Goal: Task Accomplishment & Management: Complete application form

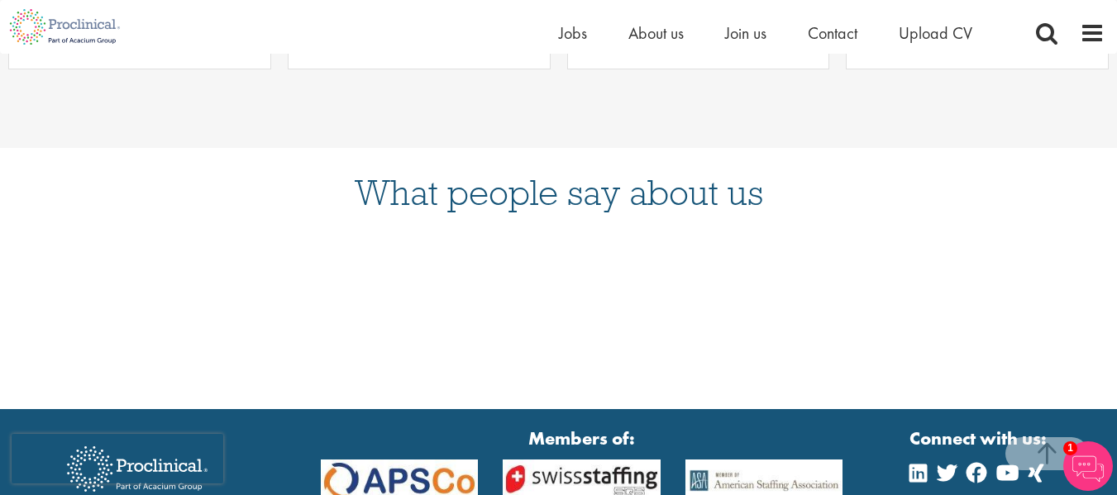
scroll to position [1080, 0]
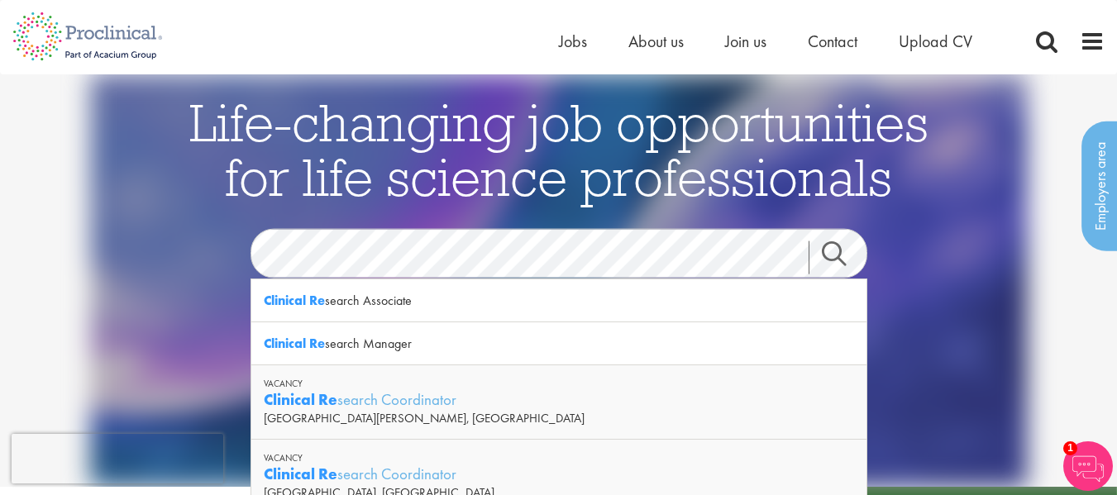
scroll to position [45, 0]
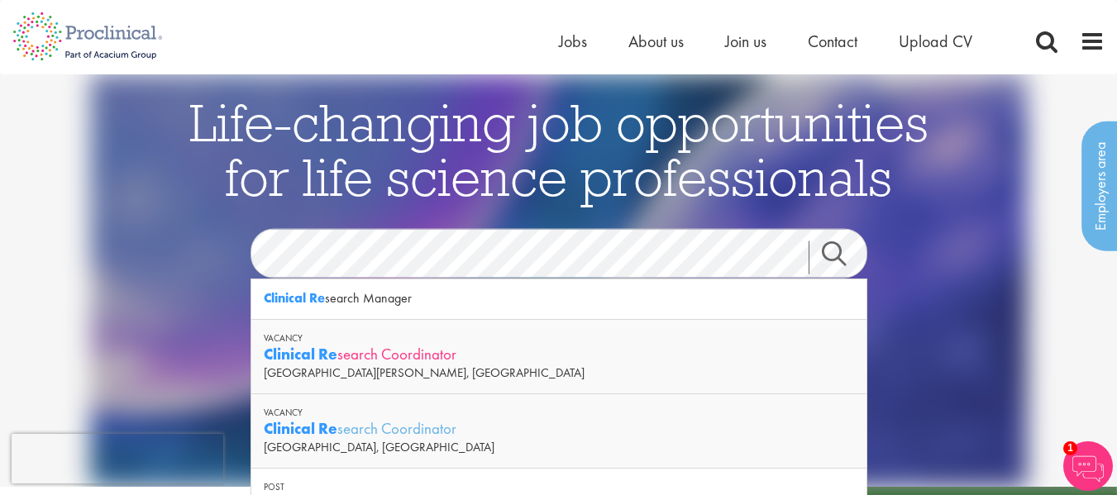
click at [417, 350] on div "Clinical Re search Coordinator" at bounding box center [559, 354] width 590 height 21
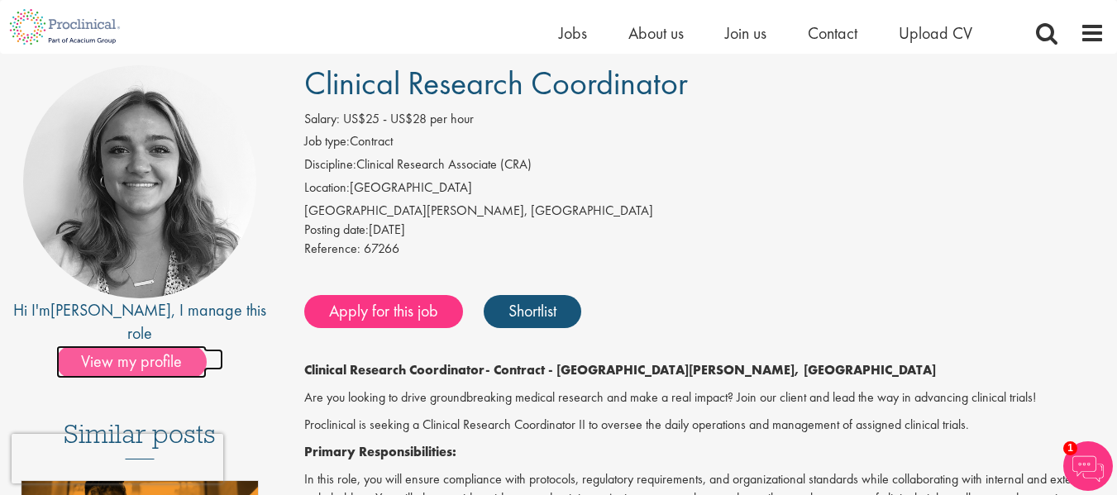
click at [150, 345] on span "View my profile" at bounding box center [131, 361] width 150 height 33
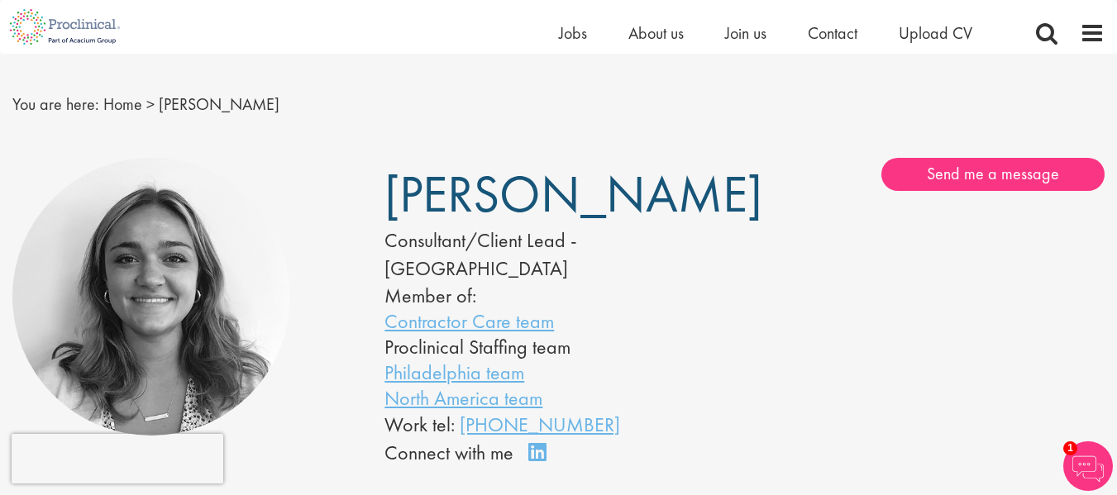
scroll to position [36, 0]
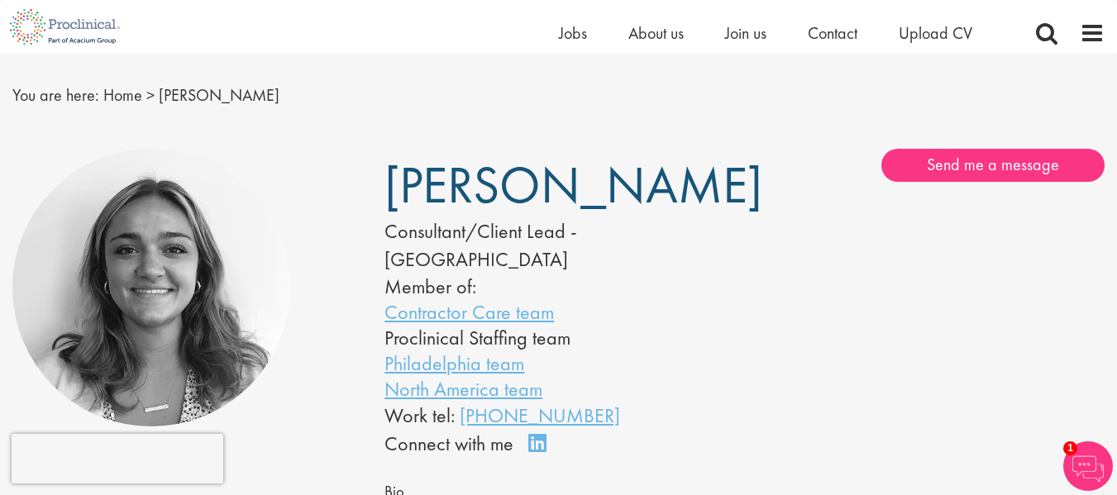
drag, startPoint x: 372, startPoint y: 185, endPoint x: 679, endPoint y: 177, distance: 306.7
click at [679, 177] on div "Jackie Cerchio Consultant/Client Lead - North America Member of: Contractor Car…" at bounding box center [558, 304] width 372 height 310
copy span "Jackie Cerchio"
click at [633, 147] on div "Jackie Cerchio Consultant/Client Lead - North America Member of: Contractor Car…" at bounding box center [558, 428] width 1117 height 577
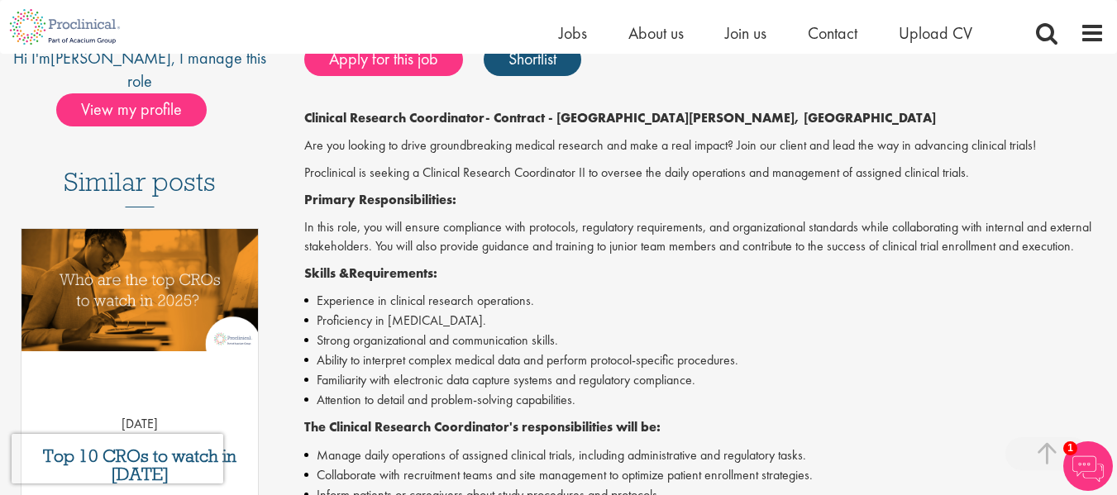
scroll to position [373, 0]
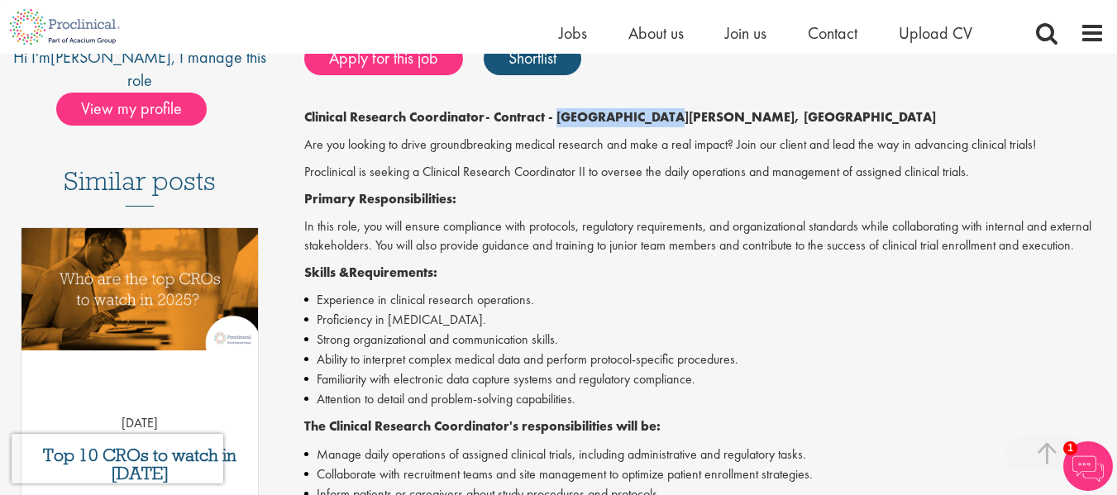
drag, startPoint x: 560, startPoint y: 112, endPoint x: 655, endPoint y: 105, distance: 95.3
copy strong "Fort Collins, CO"
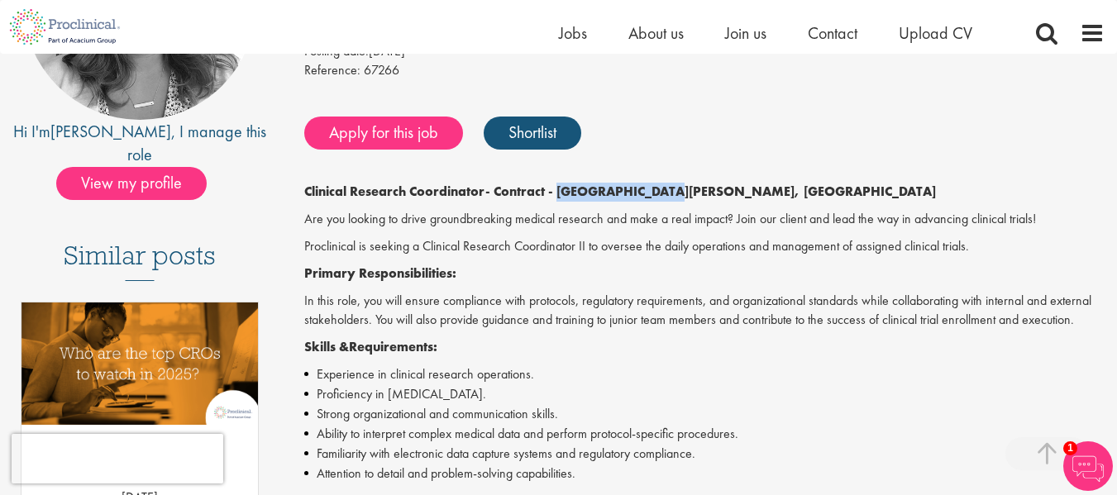
scroll to position [295, 0]
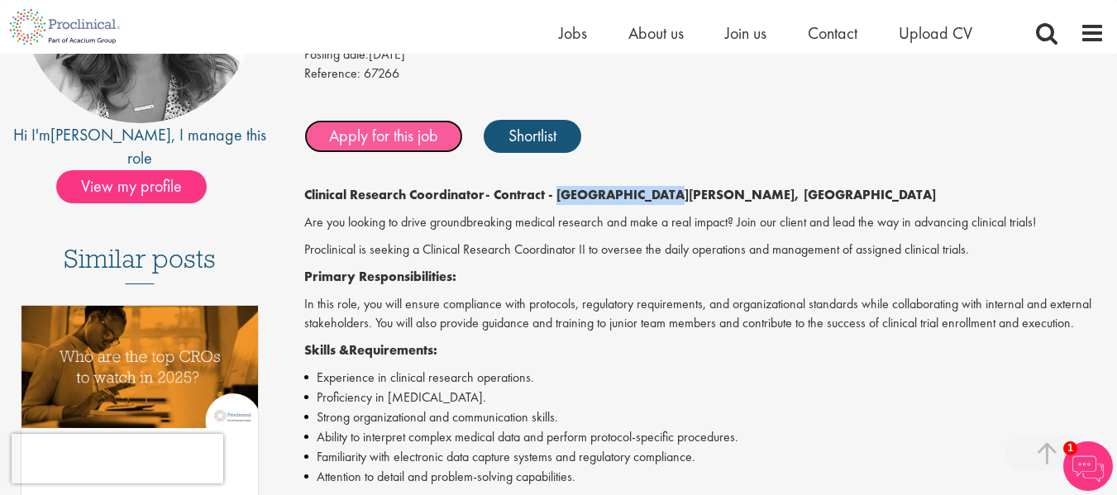
click at [396, 141] on link "Apply for this job" at bounding box center [383, 136] width 159 height 33
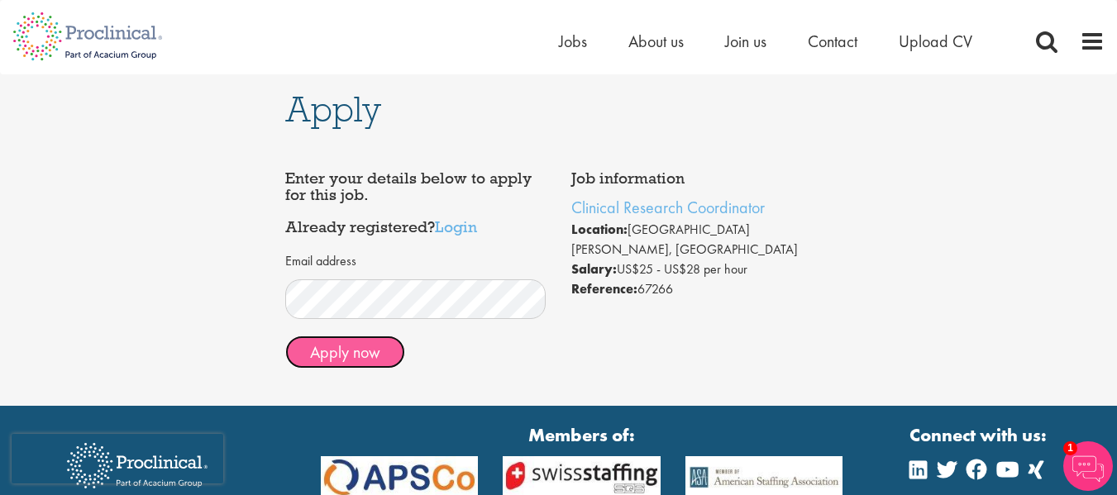
click at [367, 363] on button "Apply now" at bounding box center [345, 352] width 120 height 33
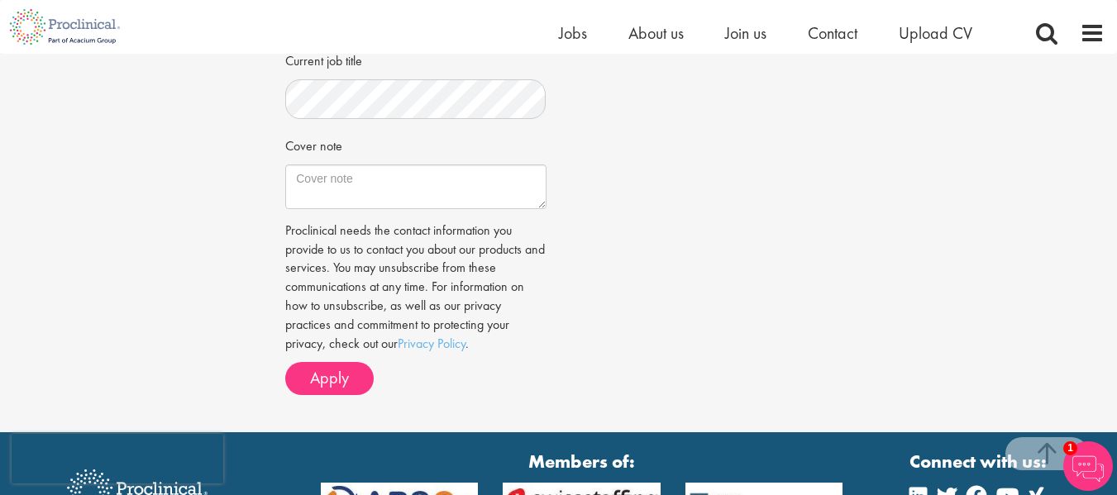
scroll to position [556, 0]
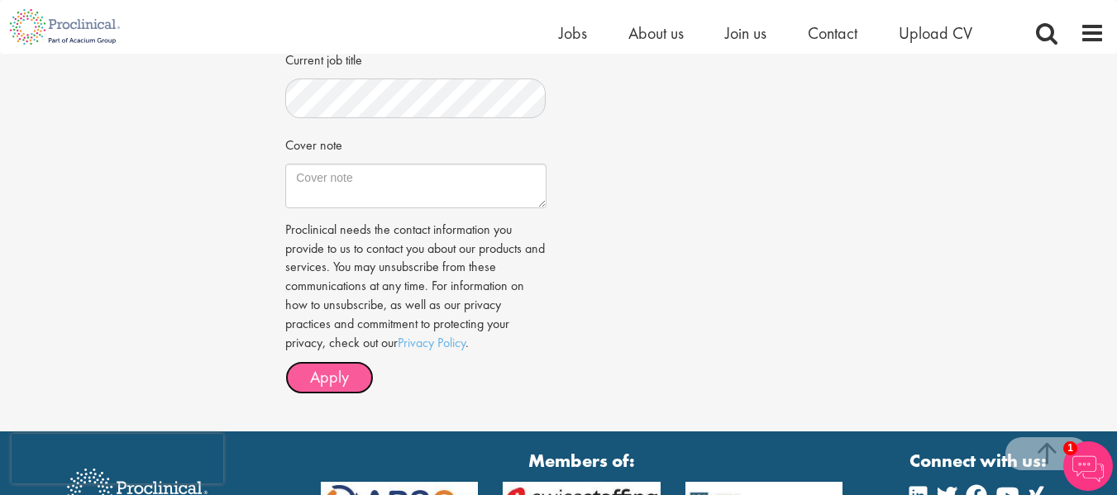
click at [335, 388] on span "Apply" at bounding box center [329, 376] width 39 height 21
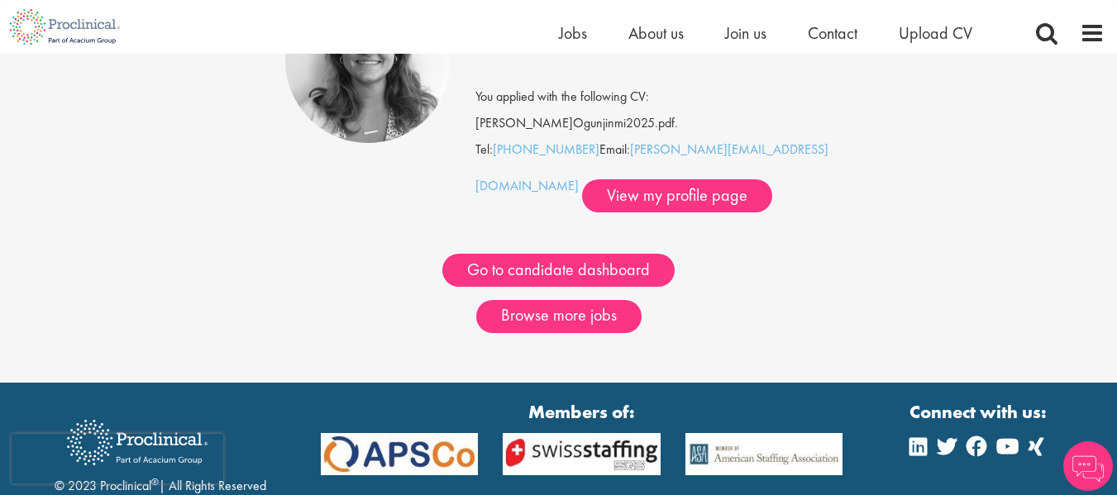
scroll to position [214, 0]
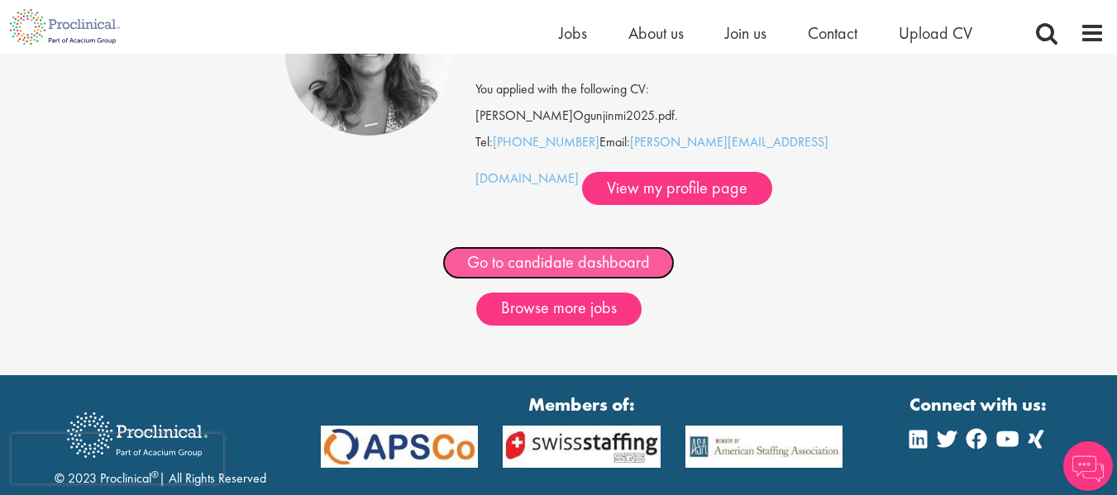
click at [532, 246] on link "Go to candidate dashboard" at bounding box center [558, 262] width 232 height 33
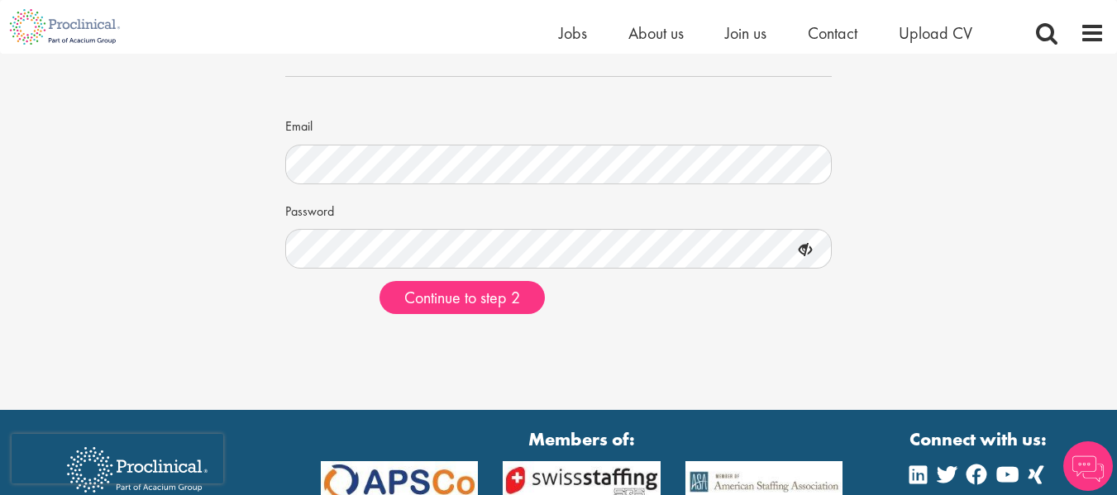
scroll to position [137, 0]
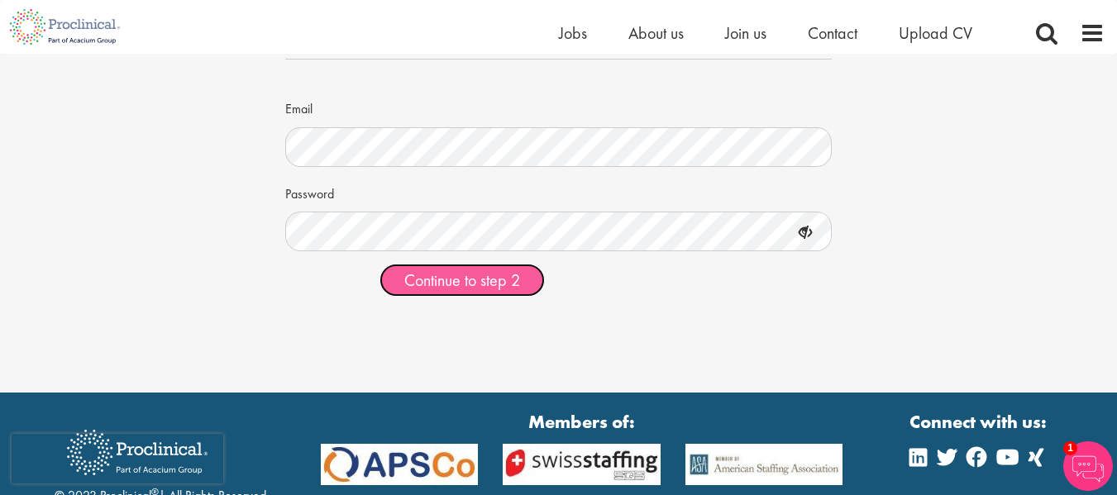
click at [444, 289] on span "Continue to step 2" at bounding box center [462, 279] width 116 height 21
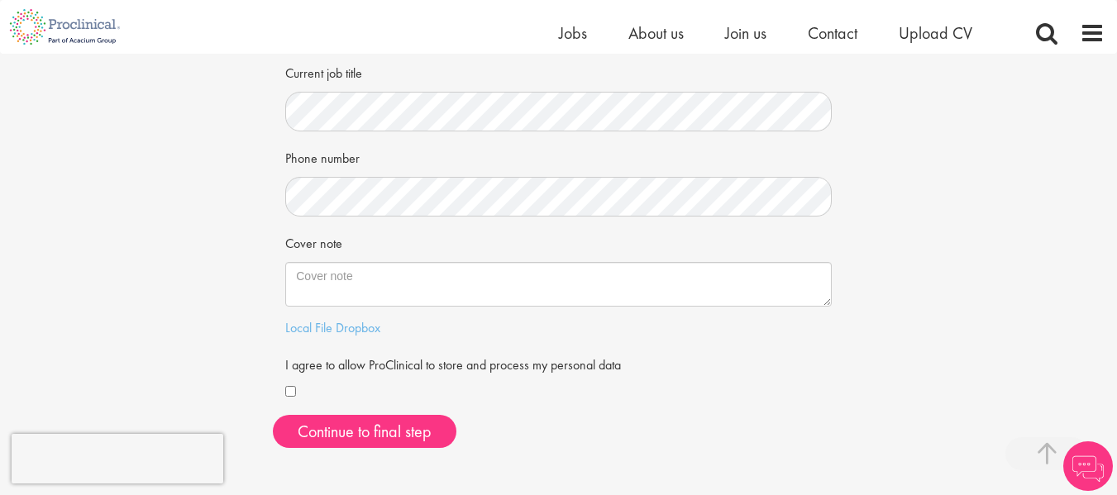
scroll to position [351, 0]
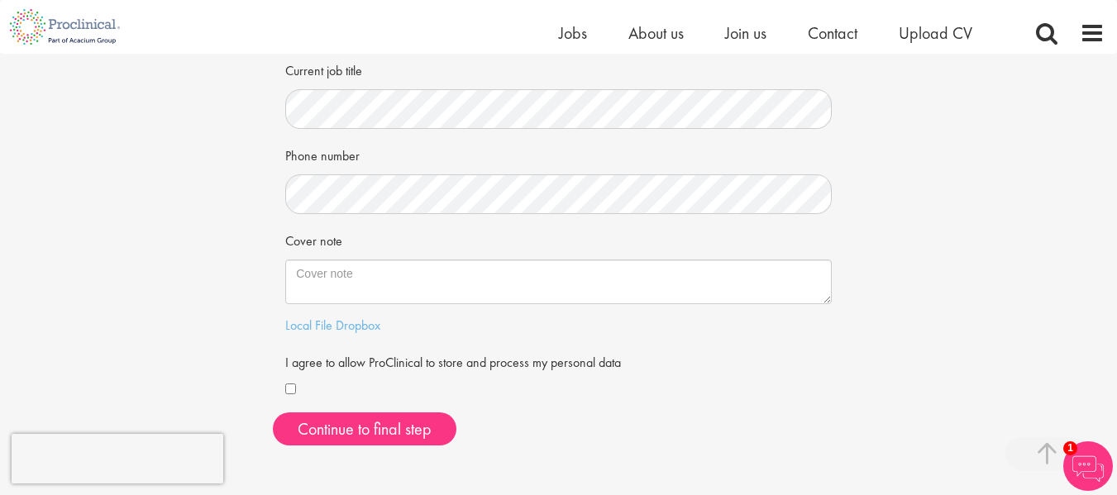
click at [286, 382] on div at bounding box center [558, 390] width 546 height 20
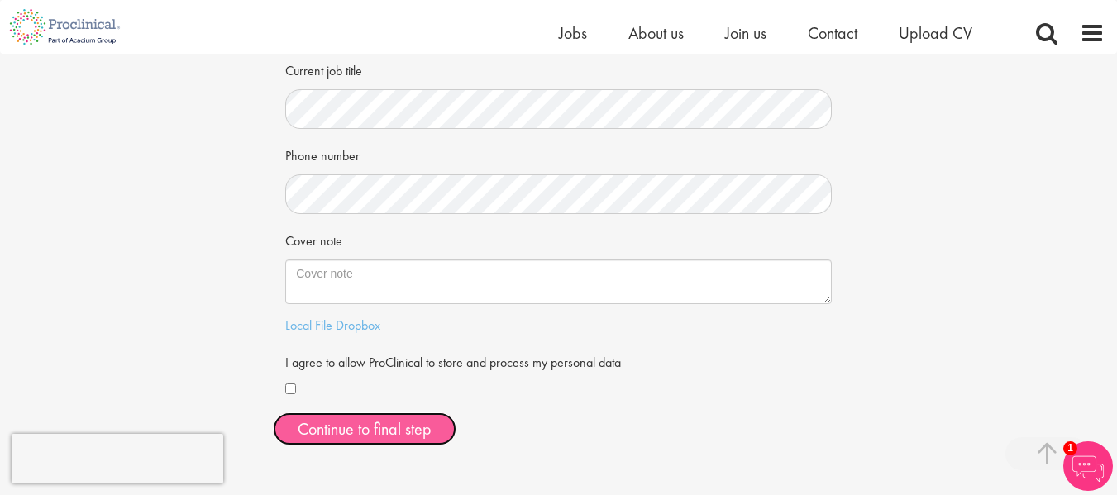
click at [340, 424] on button "Continue to final step" at bounding box center [364, 428] width 183 height 33
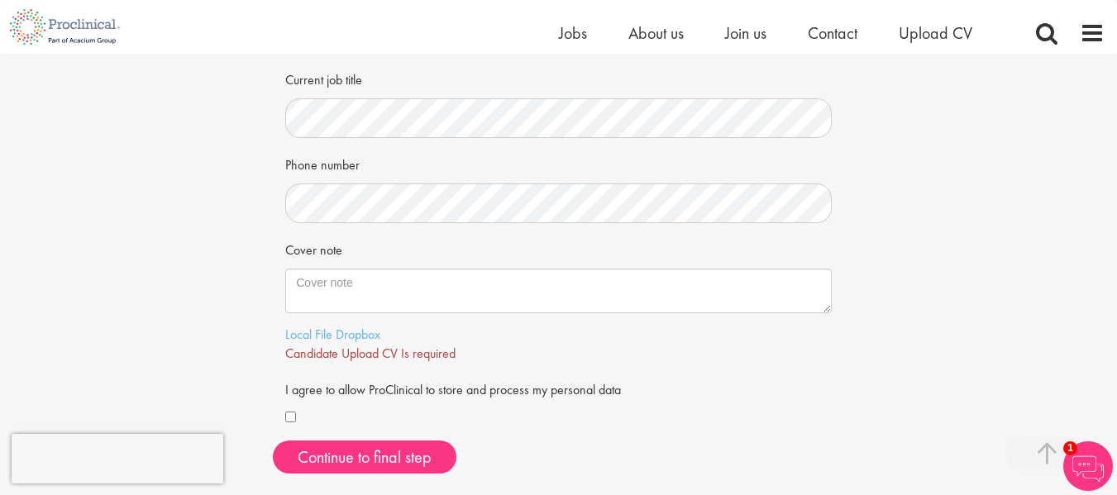
scroll to position [346, 0]
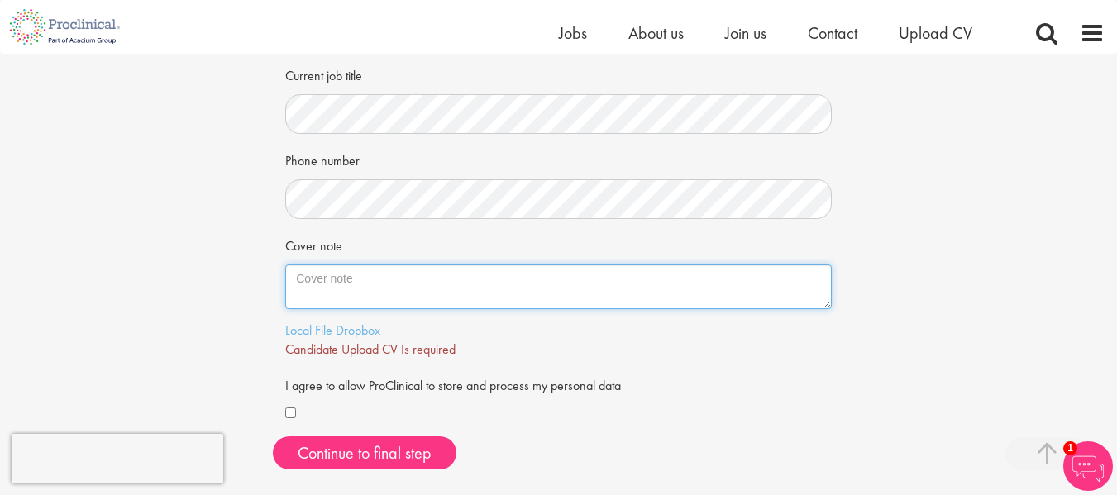
click at [379, 279] on textarea "Cover note" at bounding box center [558, 286] width 546 height 45
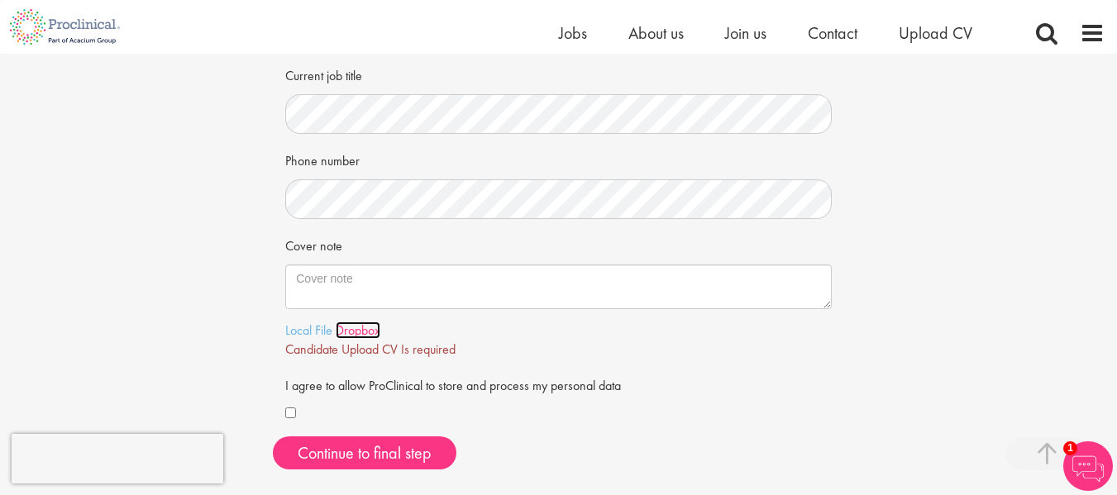
click at [338, 336] on link "Dropbox" at bounding box center [358, 329] width 45 height 17
click at [946, 33] on span "Upload CV" at bounding box center [935, 32] width 74 height 21
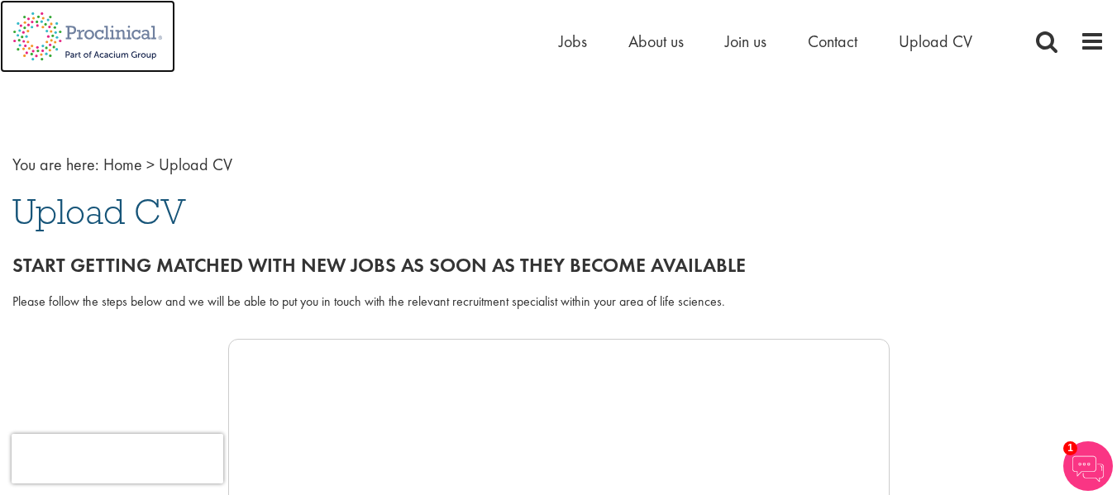
click at [60, 45] on img at bounding box center [87, 36] width 175 height 73
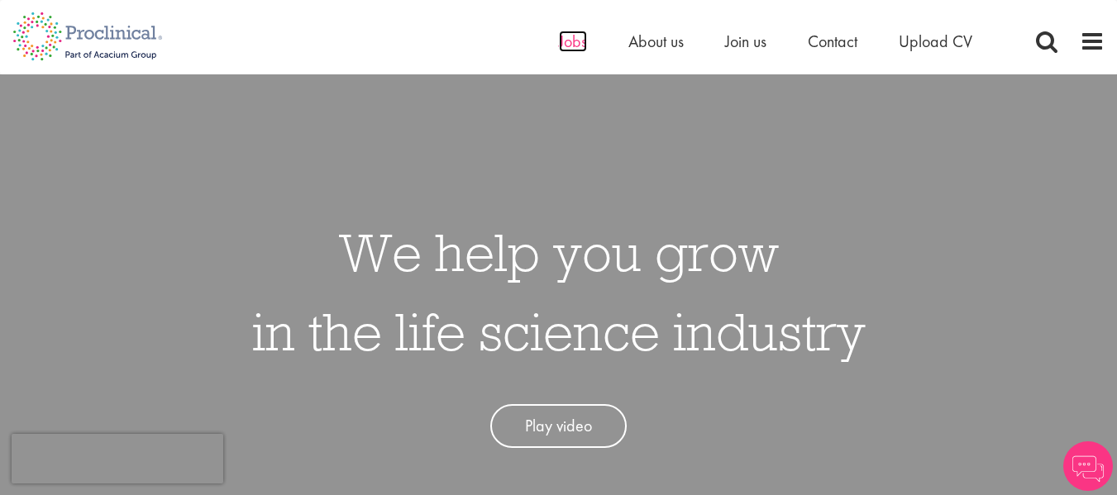
click at [567, 45] on span "Jobs" at bounding box center [573, 41] width 28 height 21
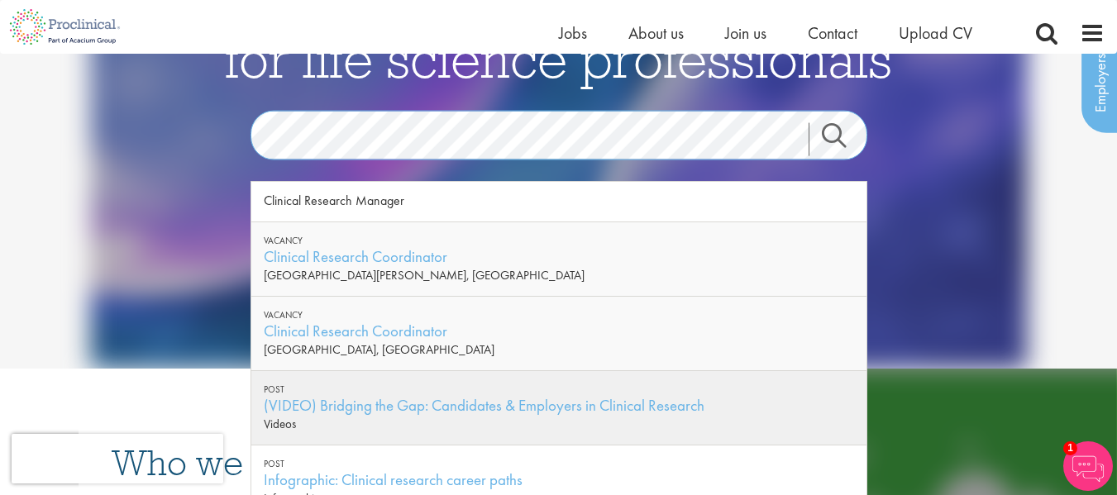
scroll to position [98, 0]
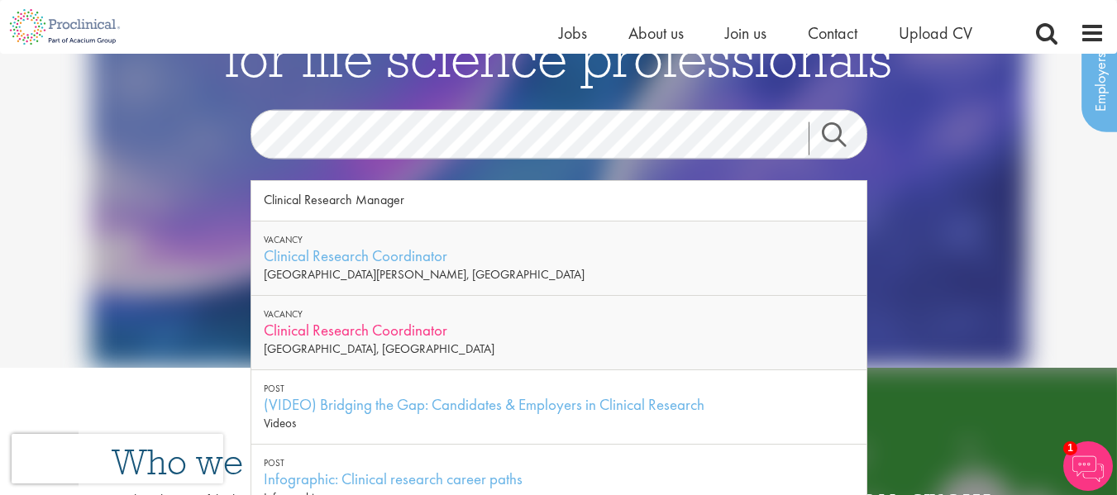
click at [373, 326] on div "Clinical Research Coordinator" at bounding box center [559, 330] width 590 height 21
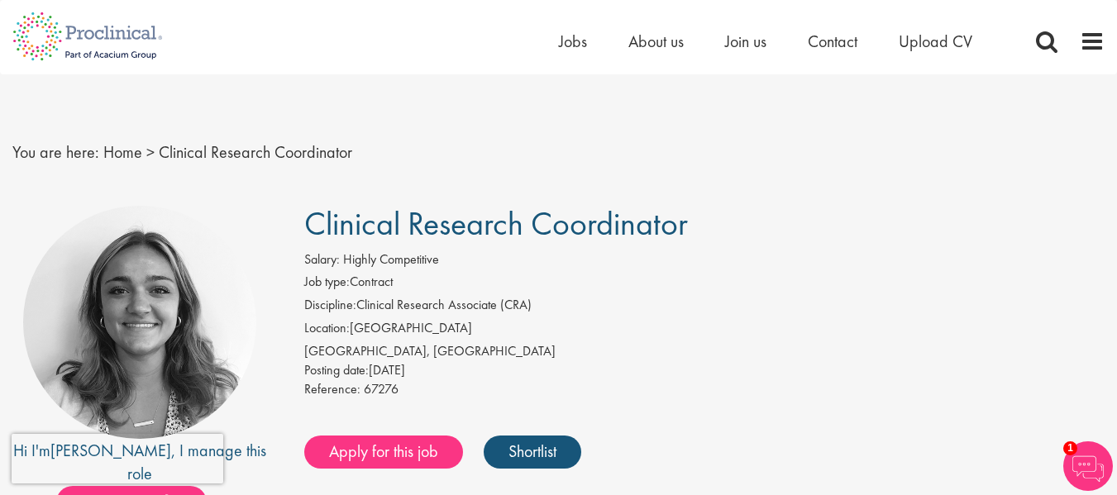
click at [520, 270] on div "Salary: Highly Competitive" at bounding box center [704, 261] width 800 height 23
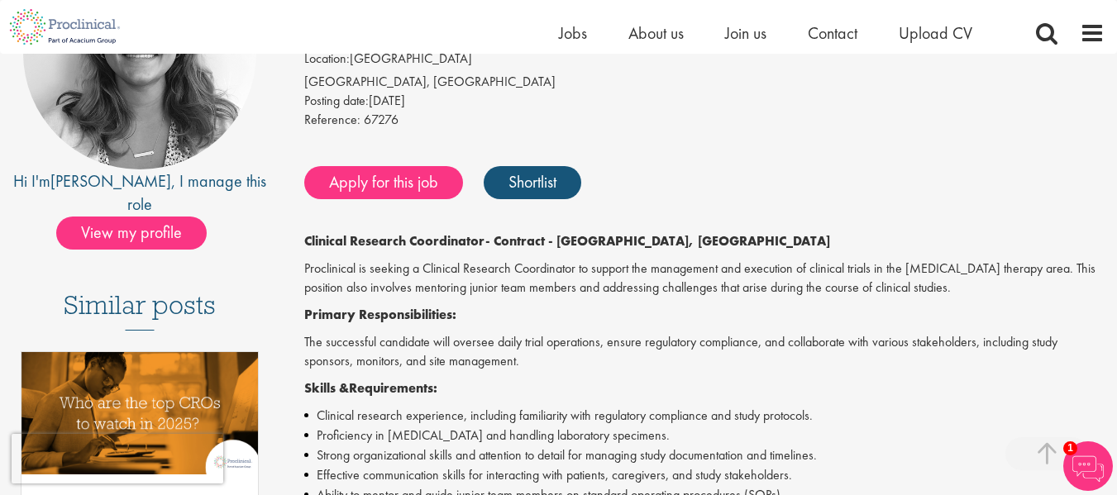
scroll to position [248, 0]
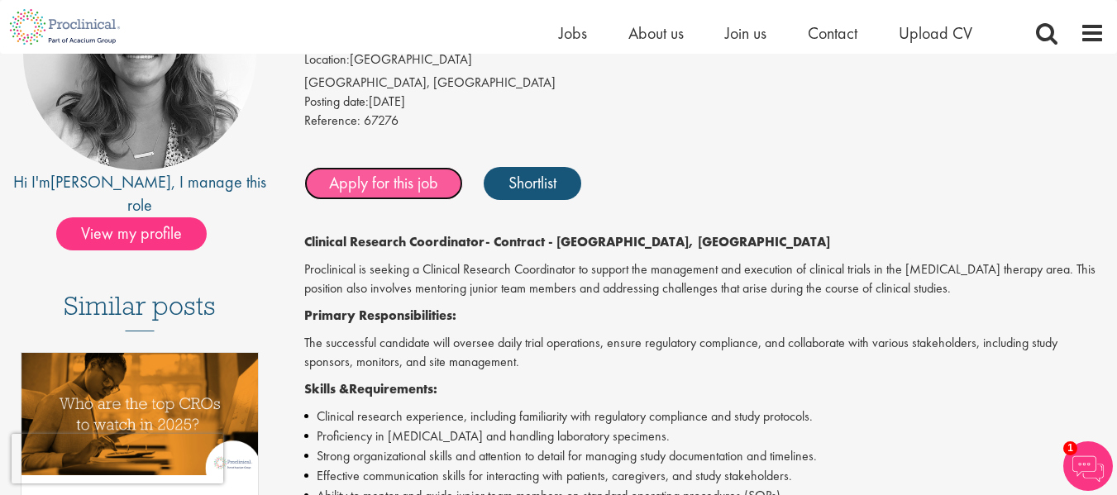
click at [403, 193] on link "Apply for this job" at bounding box center [383, 183] width 159 height 33
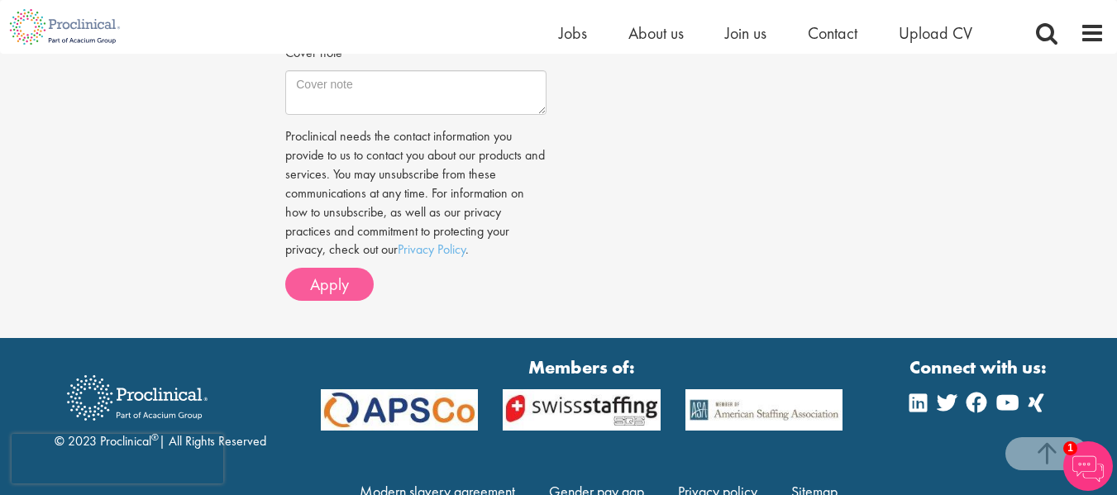
scroll to position [729, 0]
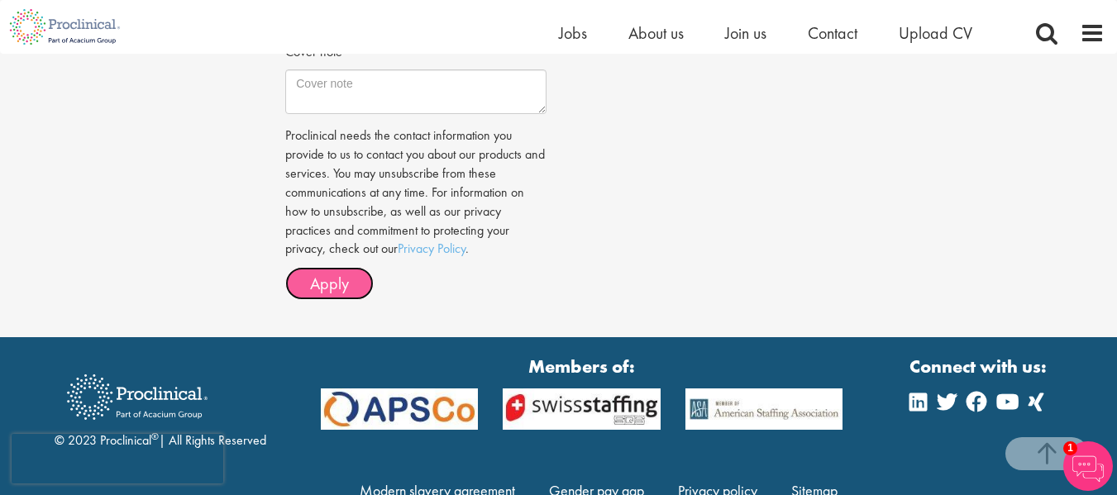
click at [334, 285] on button "Apply" at bounding box center [329, 283] width 88 height 33
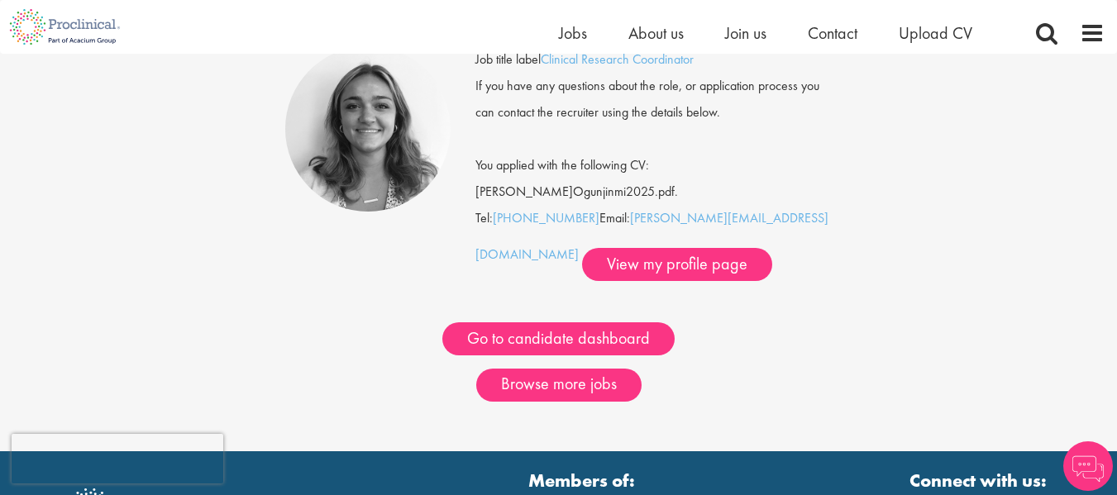
scroll to position [142, 0]
